Goal: Information Seeking & Learning: Learn about a topic

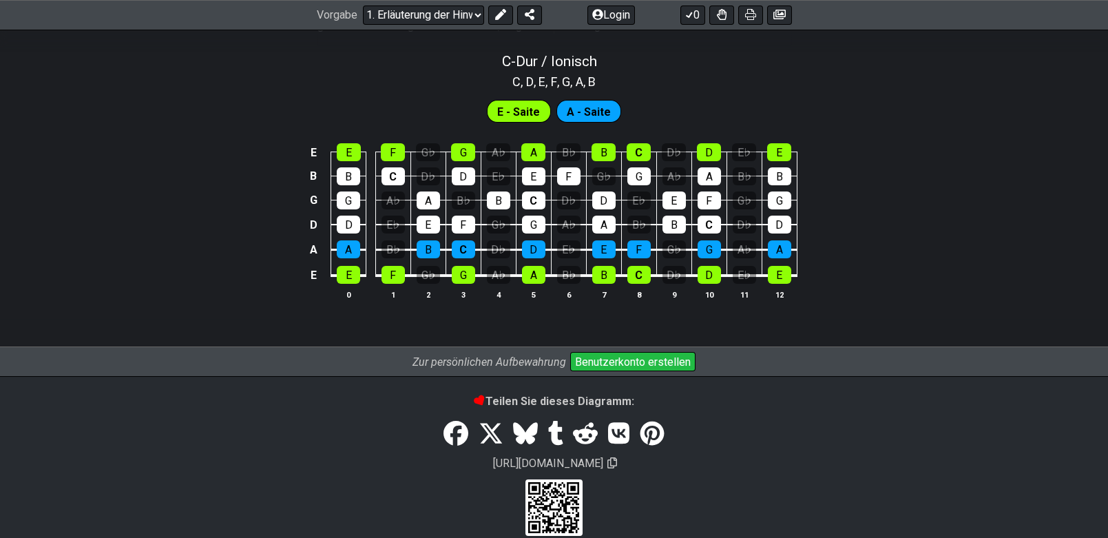
scroll to position [1550, 0]
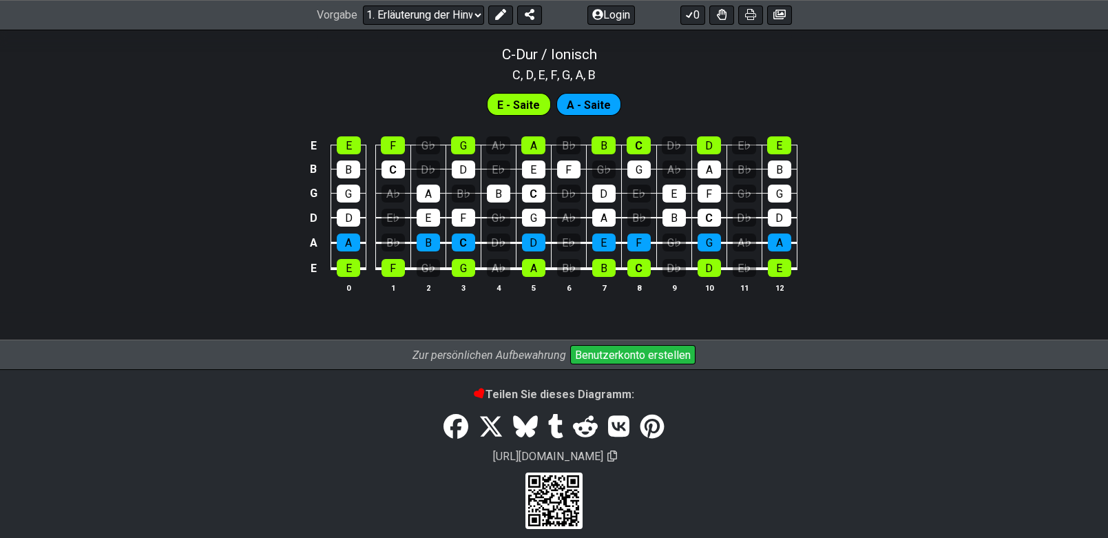
click at [630, 349] on font "Benutzerkonto erstellen" at bounding box center [633, 355] width 116 height 13
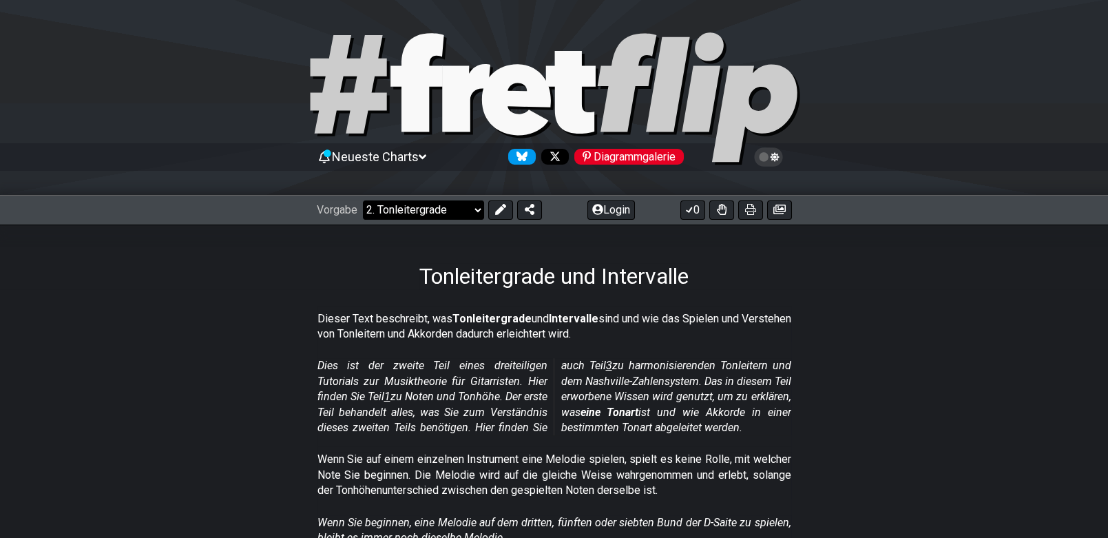
click at [476, 209] on select "Willkommen bei #fretflip! Anfängliche Voreinstellung Benutzerdefinierte Voreins…" at bounding box center [423, 209] width 121 height 19
click at [1017, 259] on div "Tonleitergrade und Intervalle" at bounding box center [554, 257] width 1108 height 65
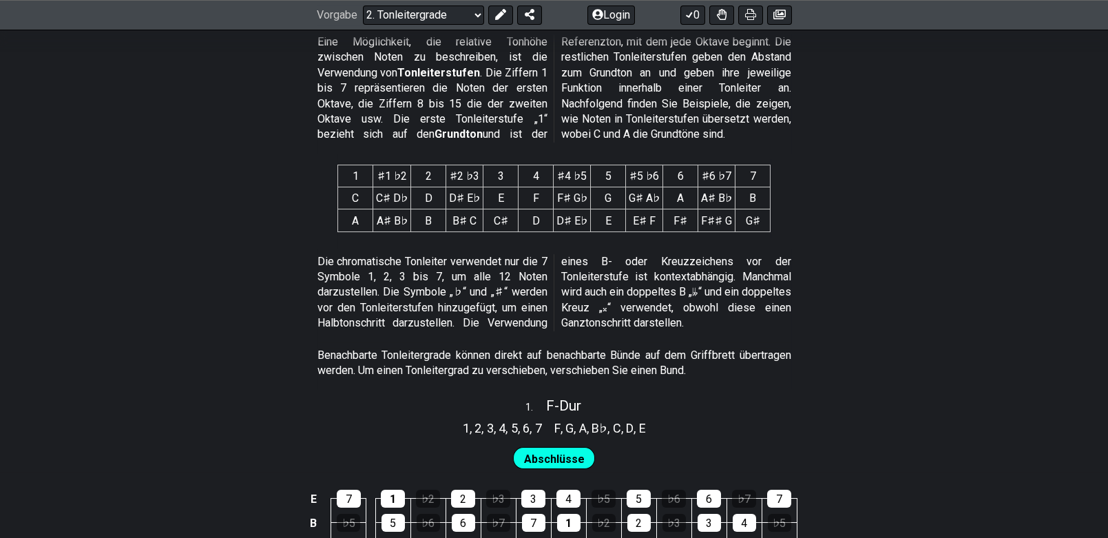
scroll to position [661, 0]
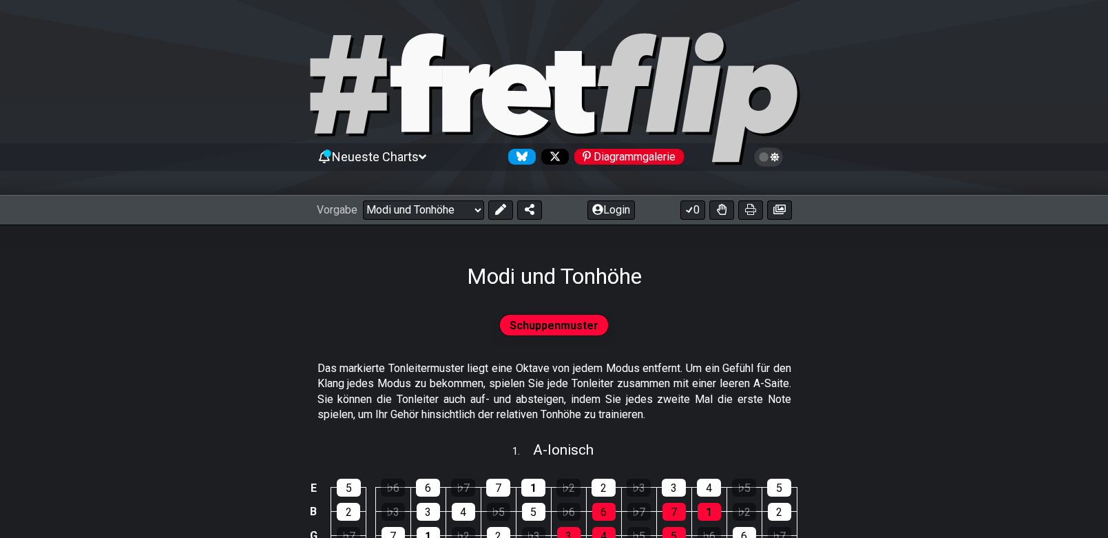
click at [889, 346] on div "Schuppenmuster" at bounding box center [554, 331] width 1108 height 50
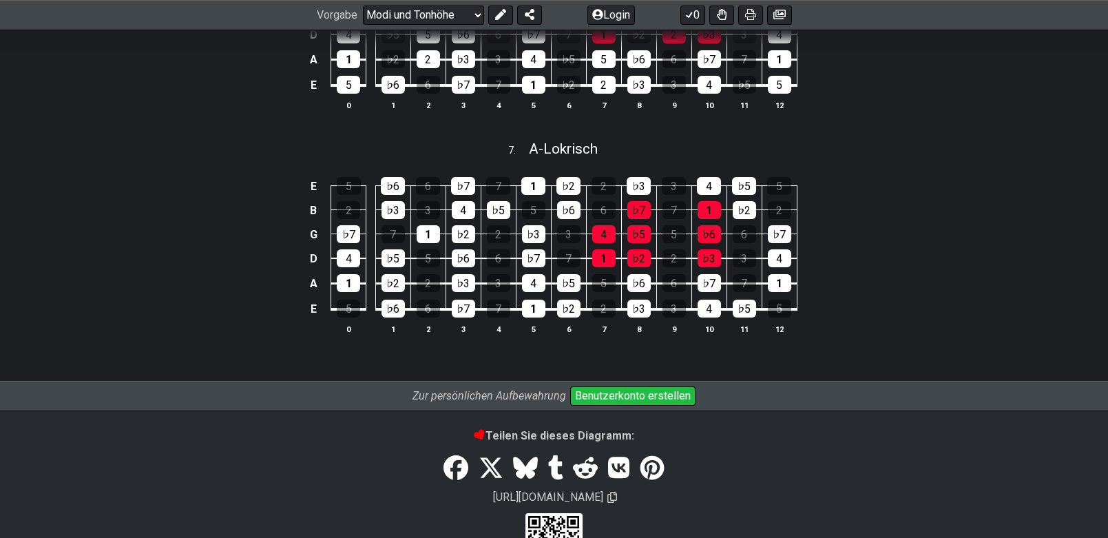
scroll to position [1701, 0]
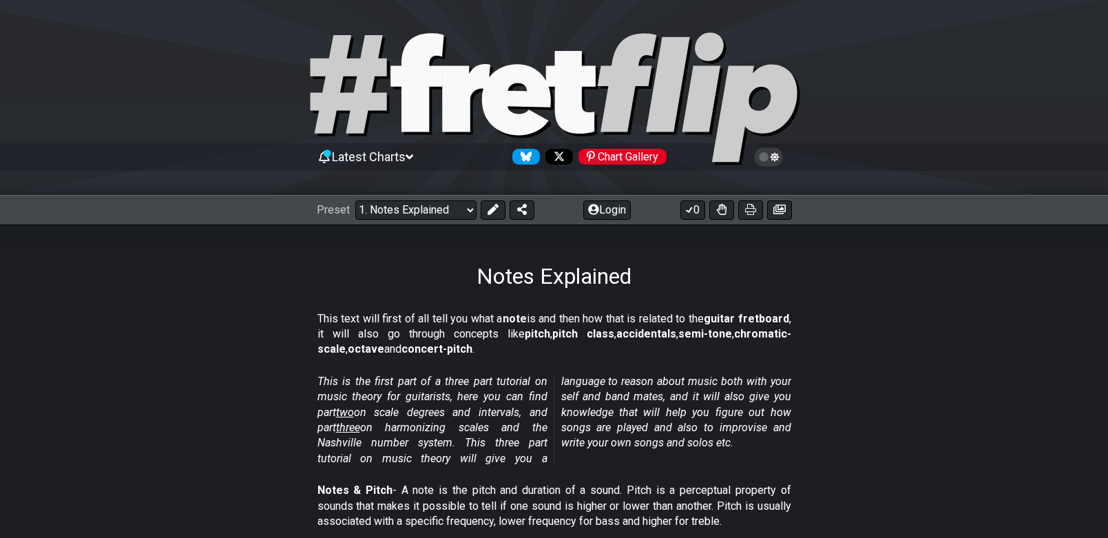
scroll to position [1387, 0]
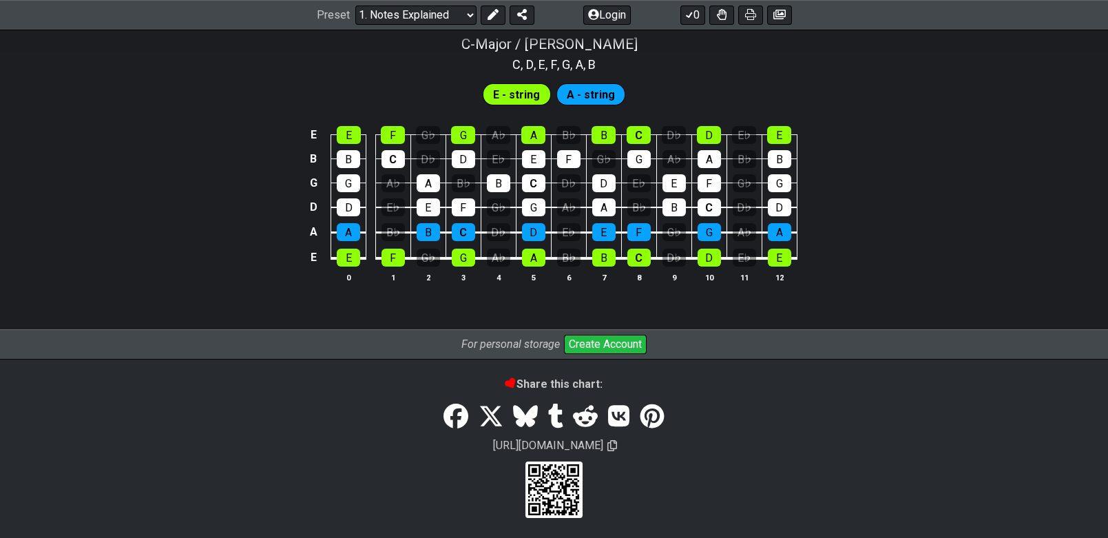
click at [617, 444] on icon at bounding box center [613, 445] width 10 height 11
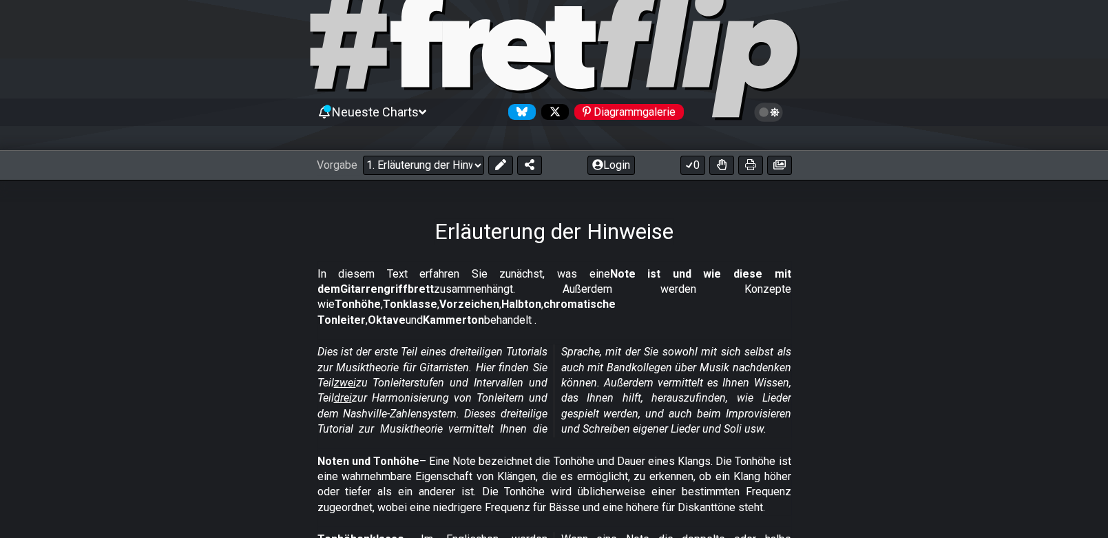
scroll to position [0, 0]
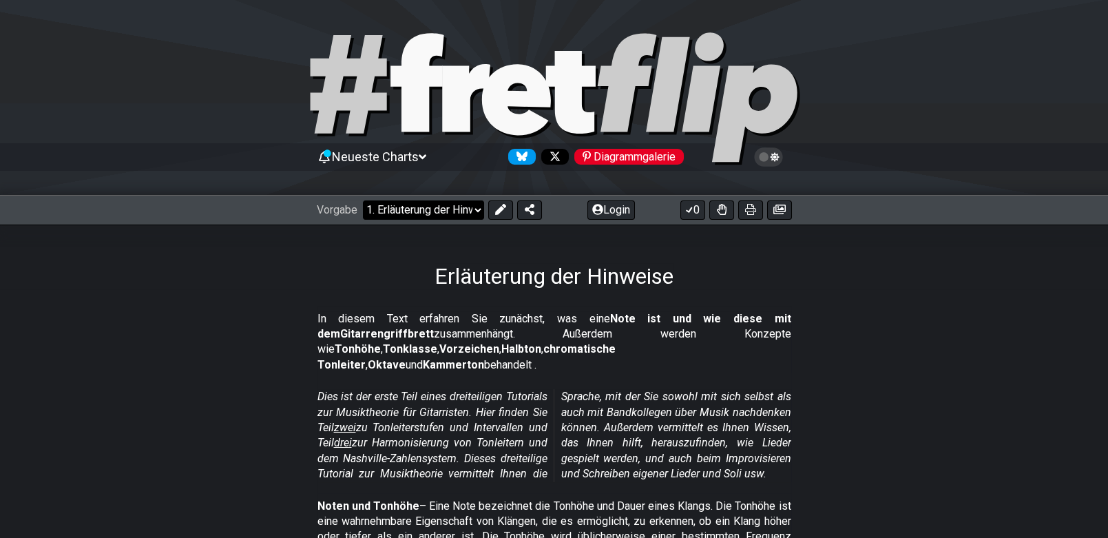
click at [476, 208] on select "Willkommen bei #fretflip! Anfängliche Voreinstellung Benutzerdefinierte Voreins…" at bounding box center [423, 209] width 121 height 19
click at [1019, 280] on div "Erläuterung der Hinweise" at bounding box center [554, 257] width 1108 height 65
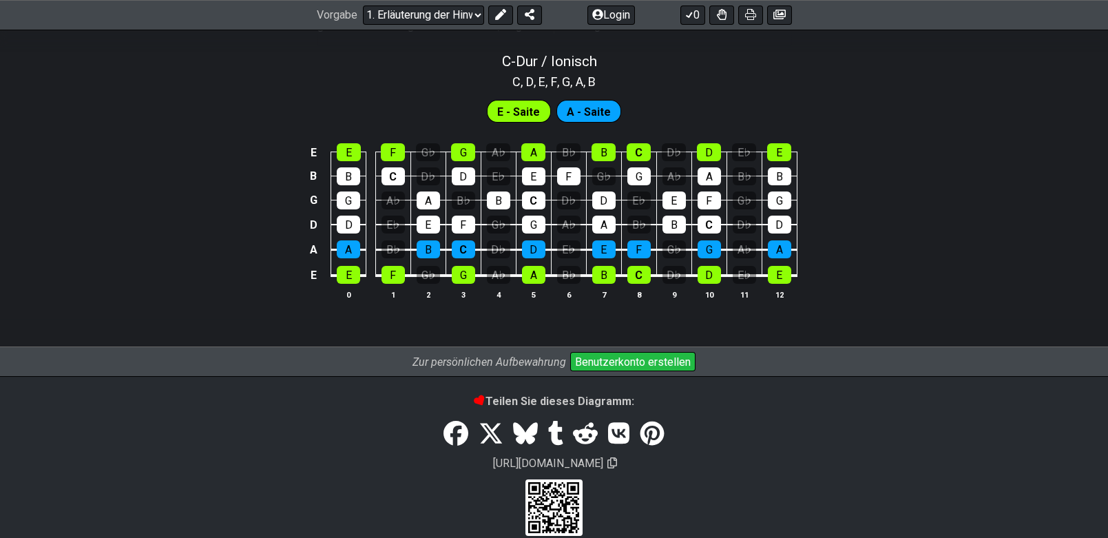
scroll to position [1550, 0]
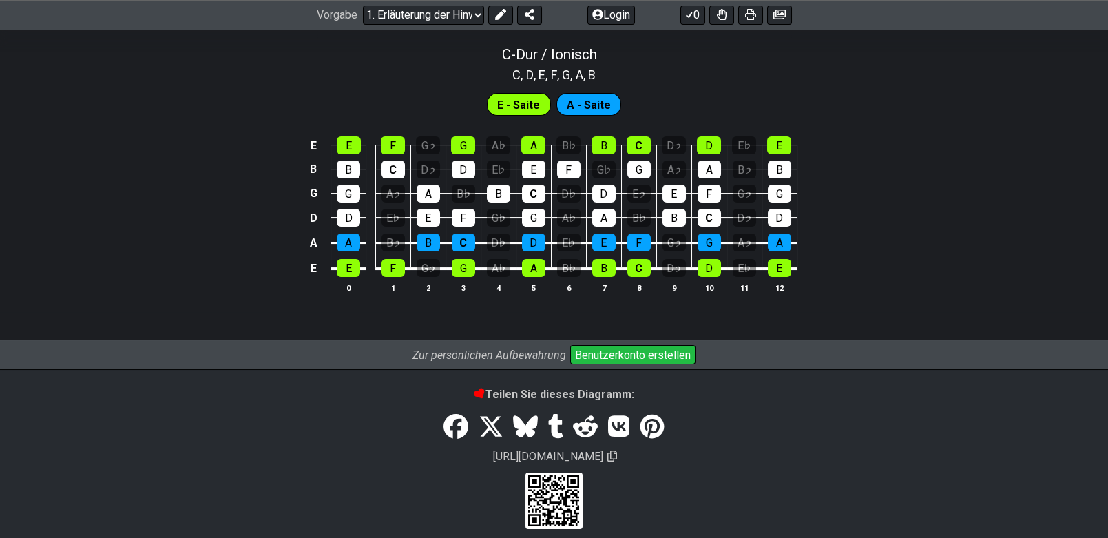
click at [617, 451] on icon at bounding box center [613, 456] width 10 height 11
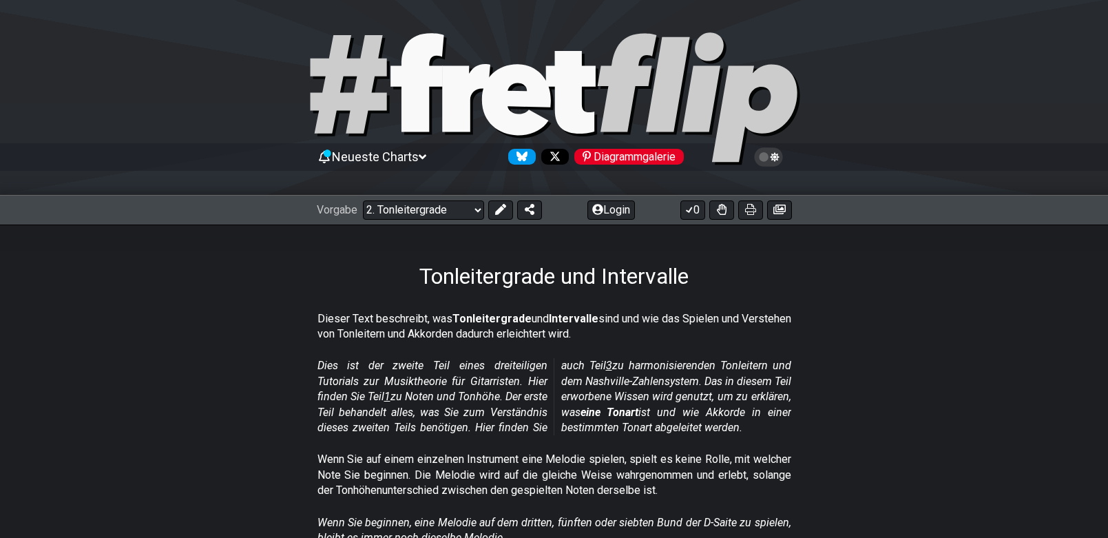
scroll to position [661, 0]
